Goal: Book appointment/travel/reservation

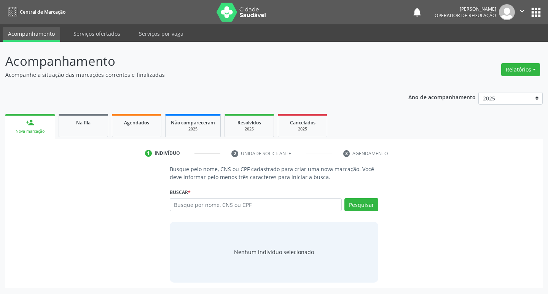
click at [231, 204] on input "text" at bounding box center [256, 204] width 172 height 13
type input "10716329492"
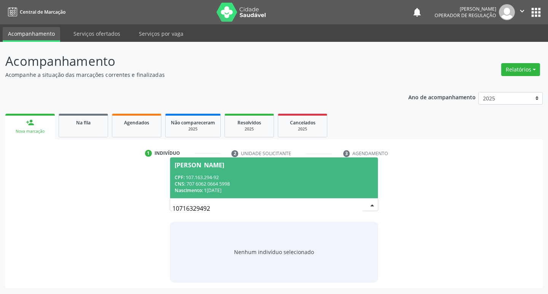
click at [295, 176] on div "CPF: 107.163.294-92" at bounding box center [274, 177] width 199 height 6
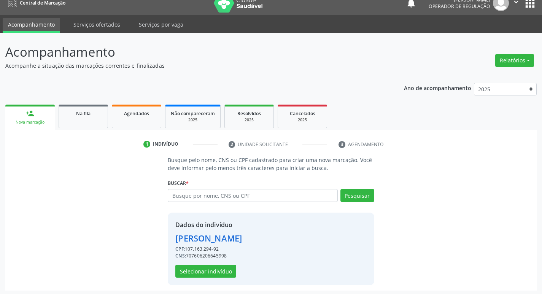
scroll to position [11, 0]
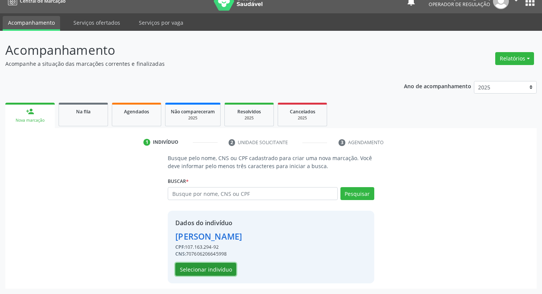
drag, startPoint x: 196, startPoint y: 270, endPoint x: 43, endPoint y: 5, distance: 306.1
click at [194, 270] on button "Selecionar indivíduo" at bounding box center [205, 269] width 61 height 13
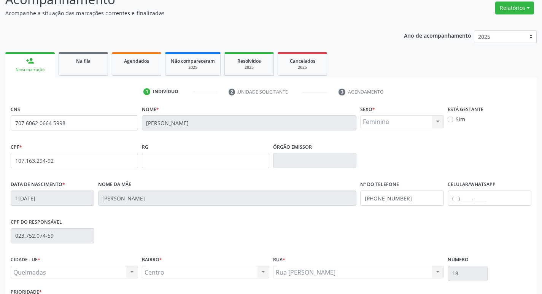
scroll to position [118, 0]
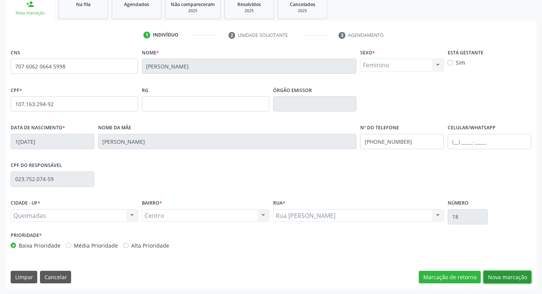
click at [501, 276] on button "Nova marcação" at bounding box center [508, 277] width 48 height 13
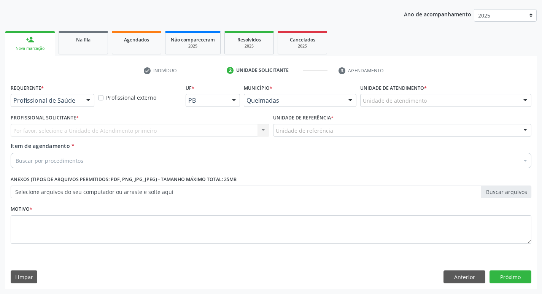
scroll to position [83, 0]
click at [66, 95] on div "Profissional de Saúde" at bounding box center [53, 100] width 84 height 13
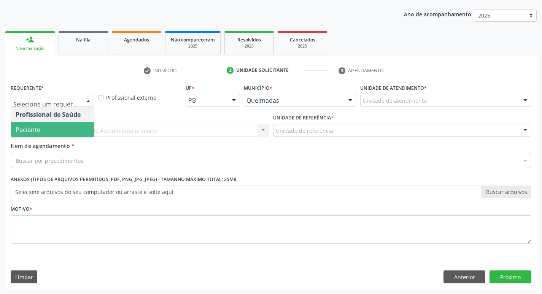
click at [56, 126] on span "Paciente" at bounding box center [52, 129] width 83 height 15
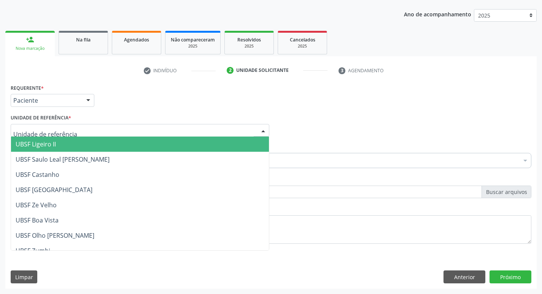
type input "c"
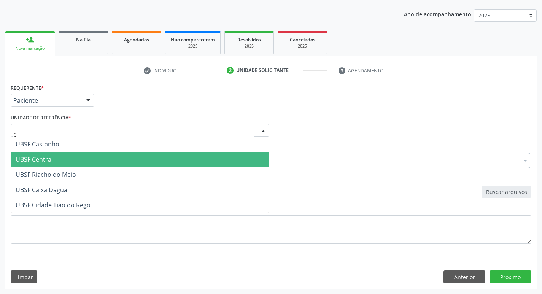
click at [48, 154] on span "UBSF Central" at bounding box center [140, 159] width 258 height 15
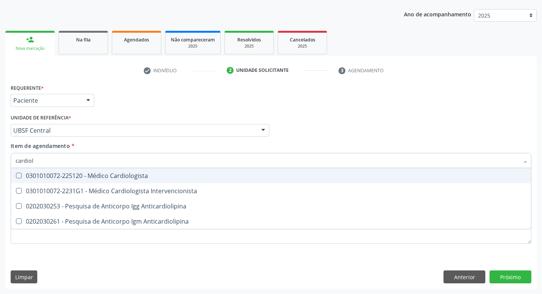
type input "cardiolo"
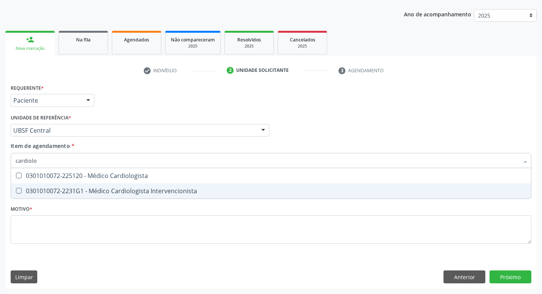
click at [67, 190] on div "0301010072-2231G1 - Médico Cardiologista Intervencionista" at bounding box center [271, 191] width 511 height 6
checkbox Intervencionista "true"
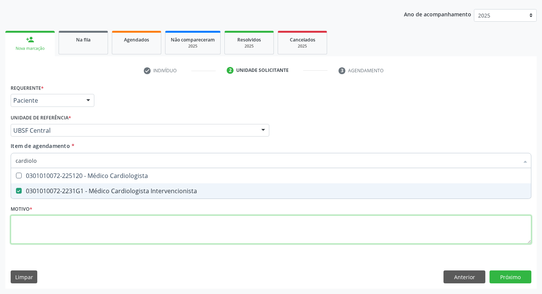
click at [61, 230] on div "Requerente * Paciente Profissional de Saúde Paciente Nenhum resultado encontrad…" at bounding box center [271, 168] width 521 height 172
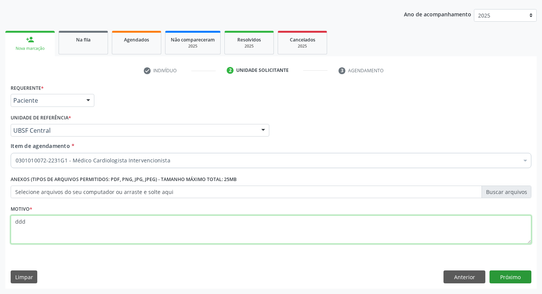
type textarea "ddd"
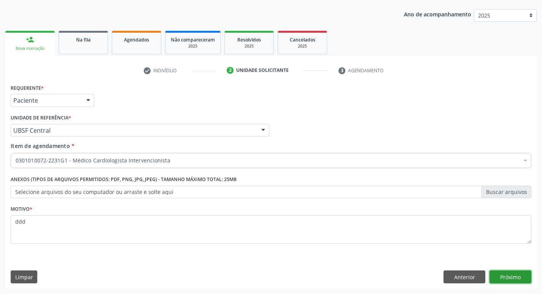
click at [514, 281] on button "Próximo" at bounding box center [511, 276] width 42 height 13
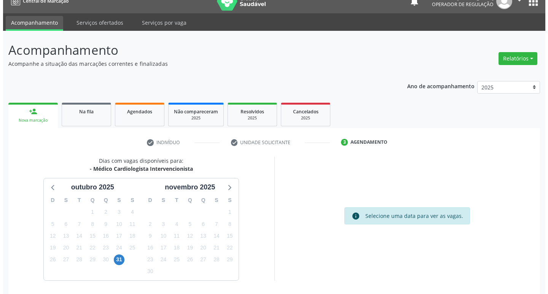
scroll to position [0, 0]
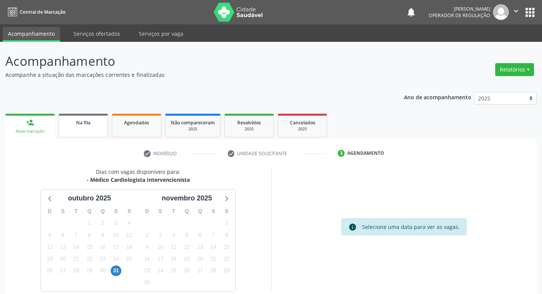
click at [69, 119] on div "Na fila" at bounding box center [83, 122] width 38 height 8
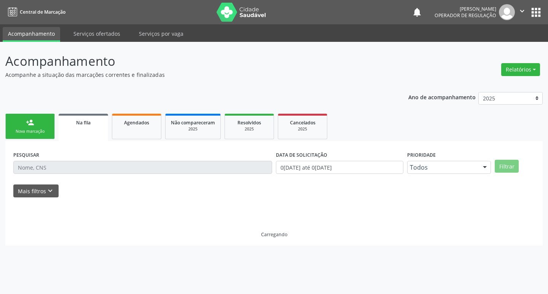
click at [39, 126] on link "person_add Nova marcação" at bounding box center [29, 126] width 49 height 25
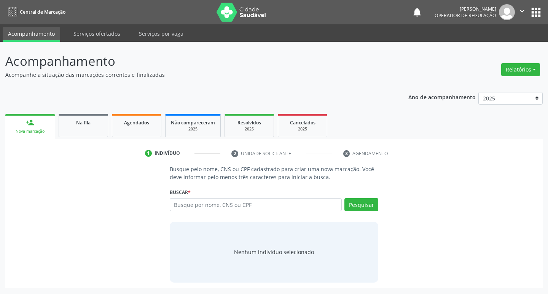
click at [524, 11] on icon "" at bounding box center [522, 11] width 8 height 8
click at [490, 49] on link "Sair" at bounding box center [502, 46] width 52 height 11
